Goal: Go to known website: Go to known website

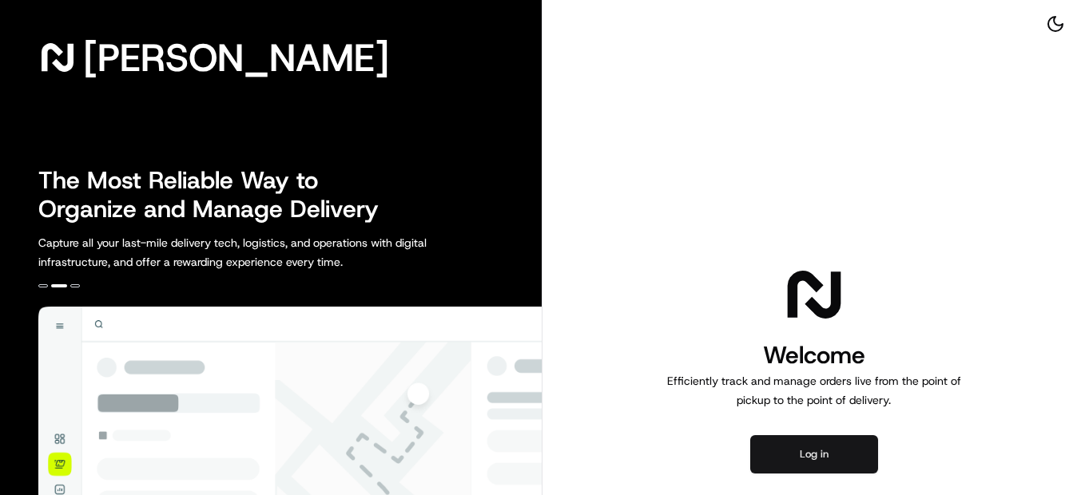
click at [851, 450] on button "Log in" at bounding box center [814, 454] width 128 height 38
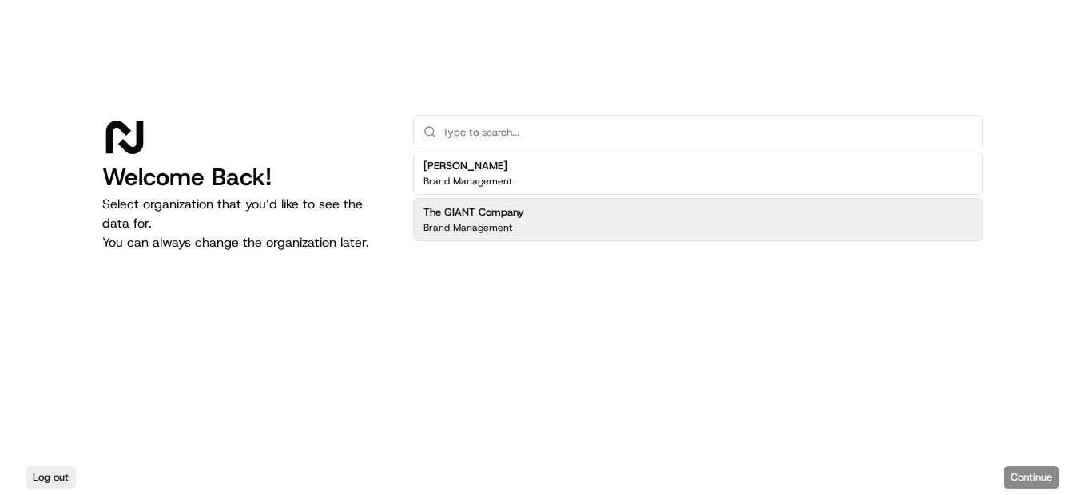
click at [516, 217] on h2 "The GIANT Company" at bounding box center [473, 212] width 101 height 14
click at [1043, 470] on button "Continue" at bounding box center [1031, 477] width 56 height 22
